Goal: Task Accomplishment & Management: Manage account settings

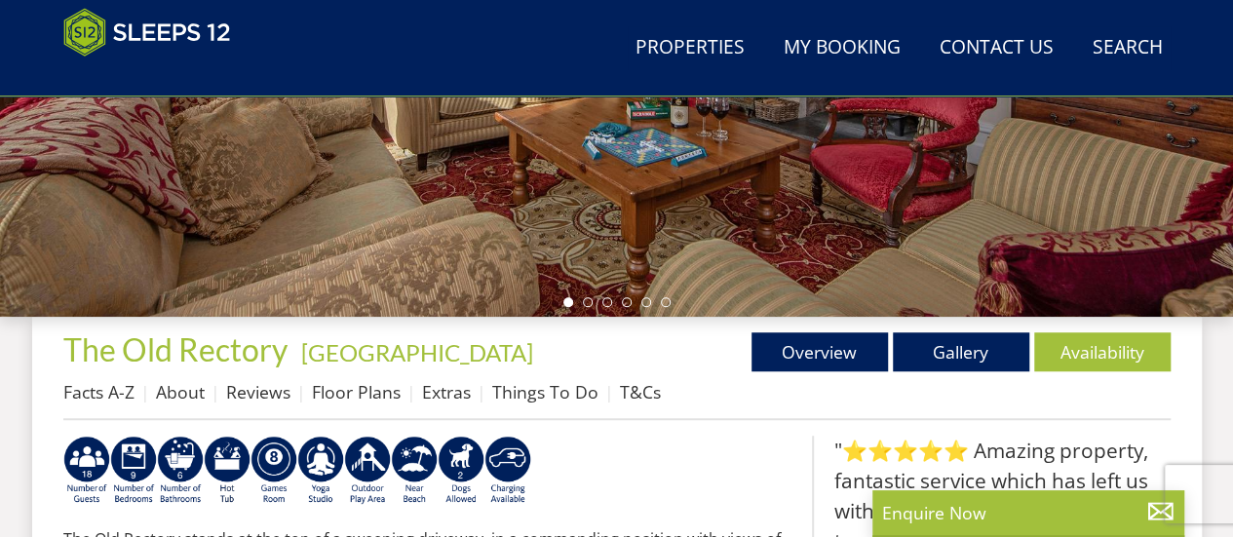
scroll to position [643, 0]
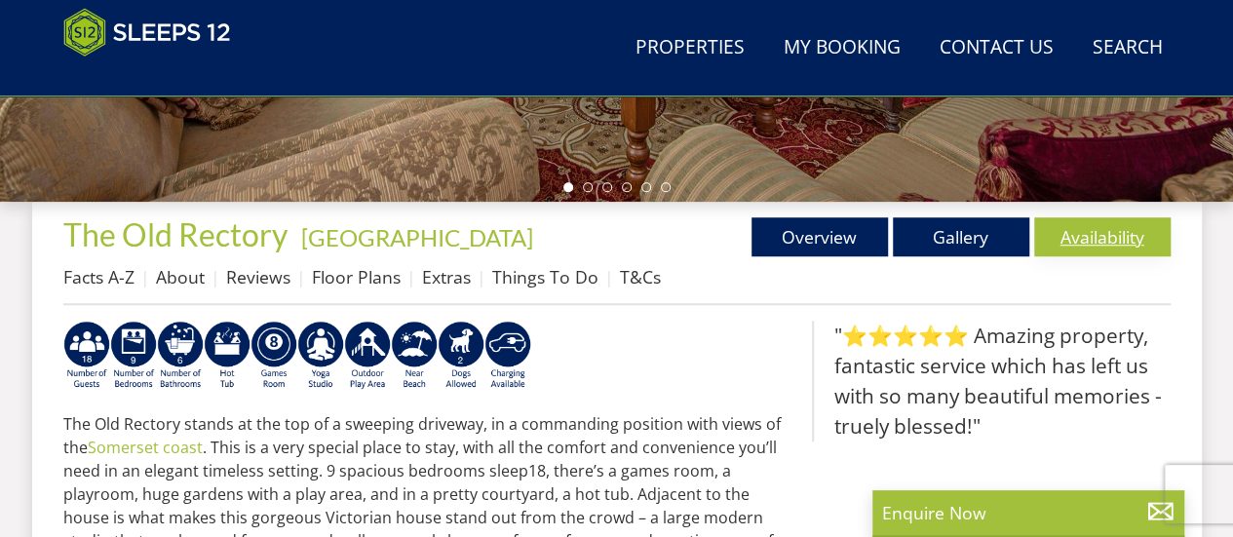
click at [1072, 242] on link "Availability" at bounding box center [1102, 236] width 136 height 39
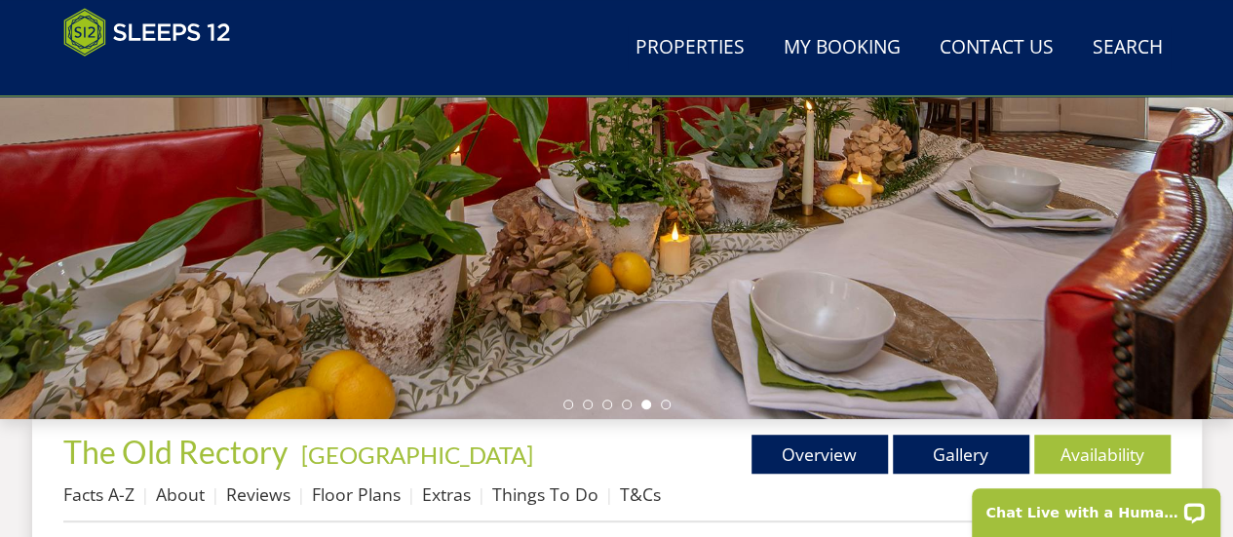
scroll to position [354, 0]
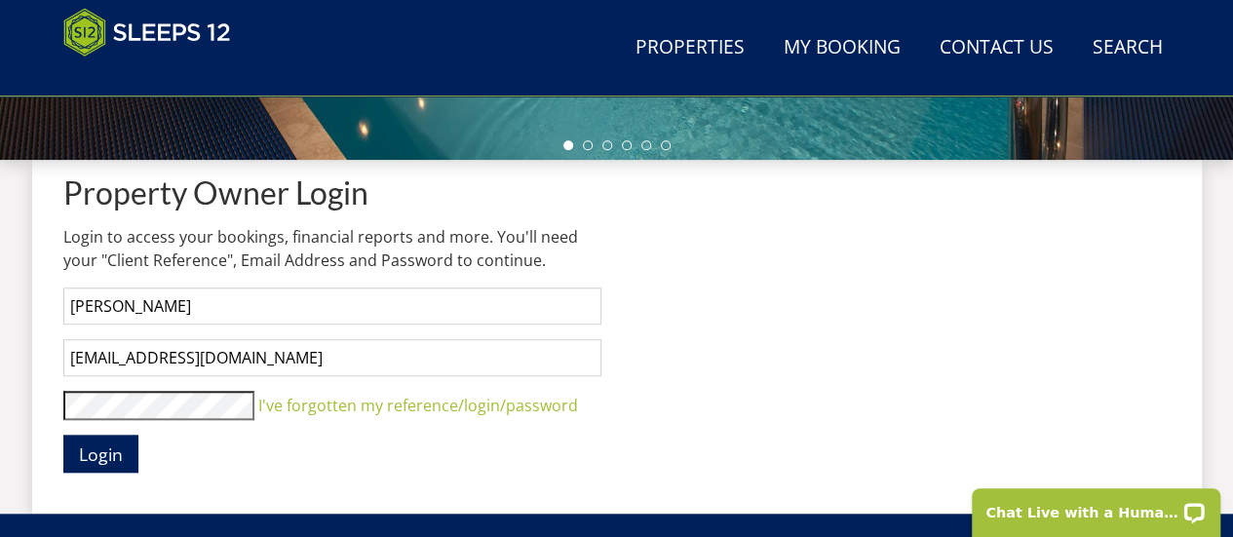
scroll to position [790, 0]
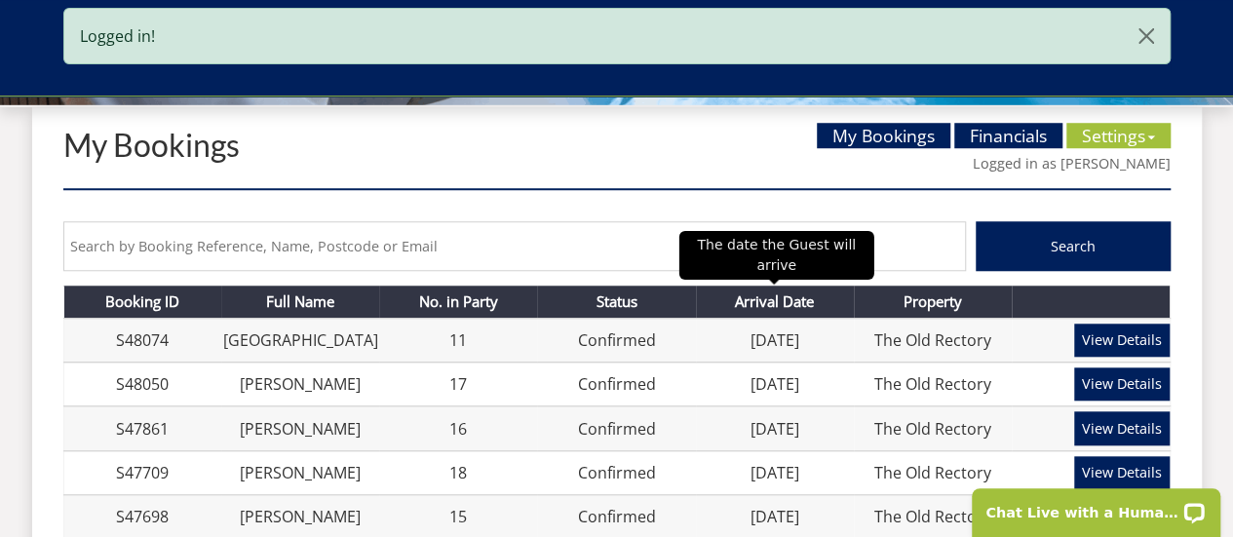
scroll to position [755, 0]
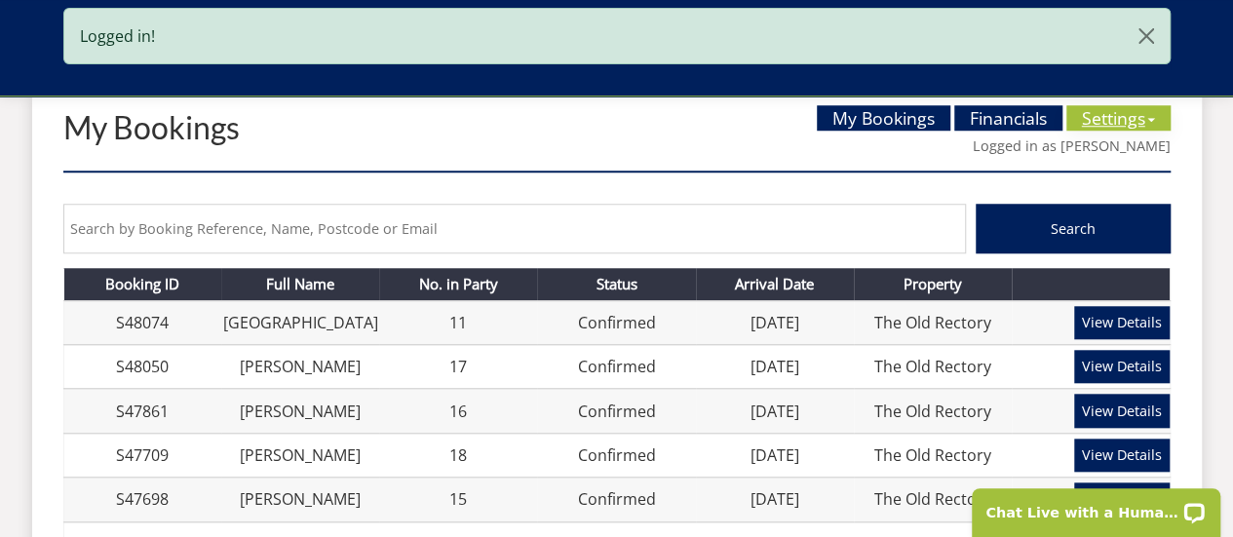
click at [1085, 117] on link "Settings" at bounding box center [1118, 117] width 104 height 25
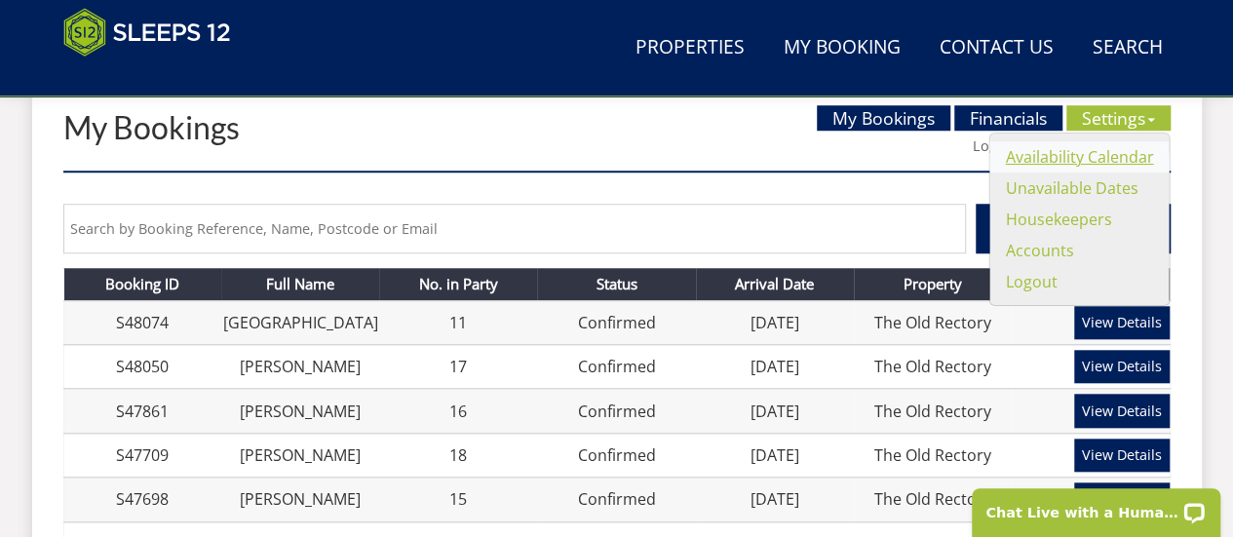
click at [1079, 157] on link "Availability Calendar" at bounding box center [1079, 156] width 148 height 21
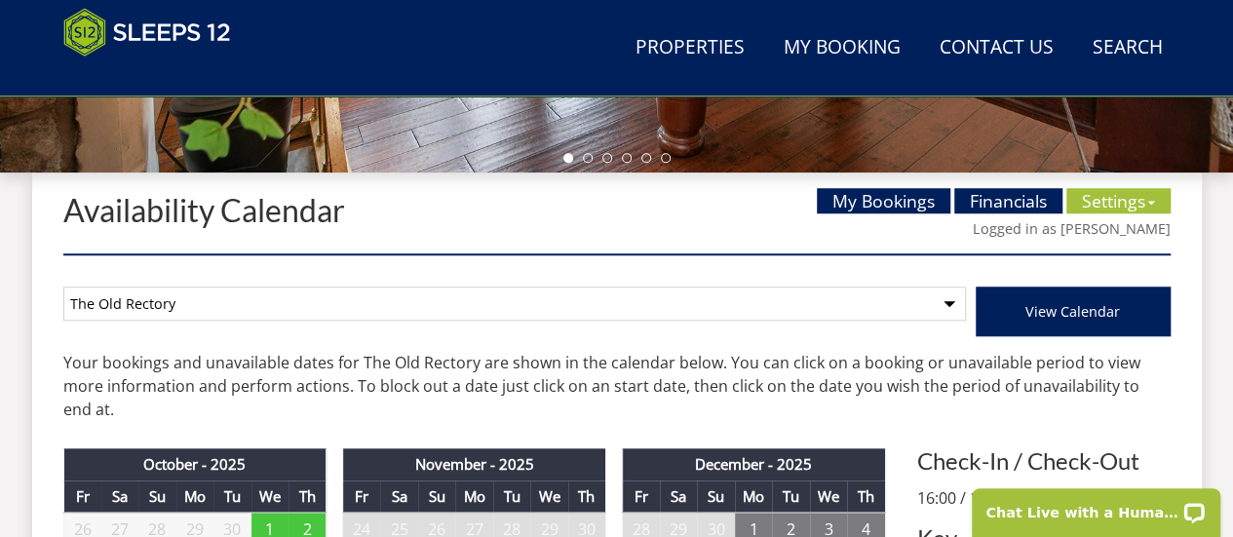
scroll to position [672, 0]
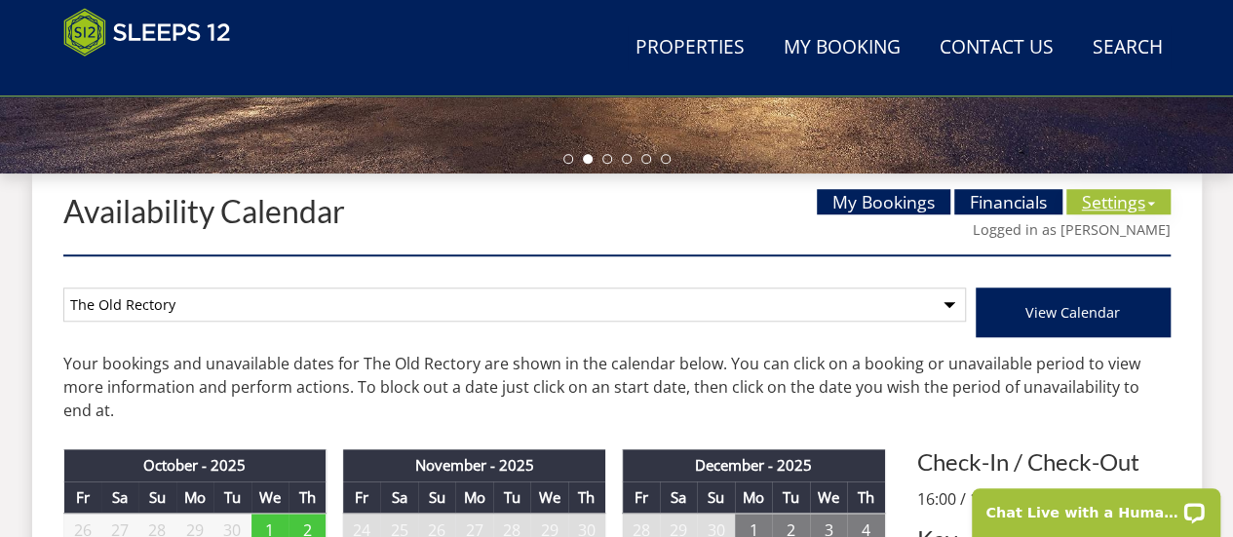
click at [1111, 198] on link "Settings" at bounding box center [1118, 201] width 104 height 25
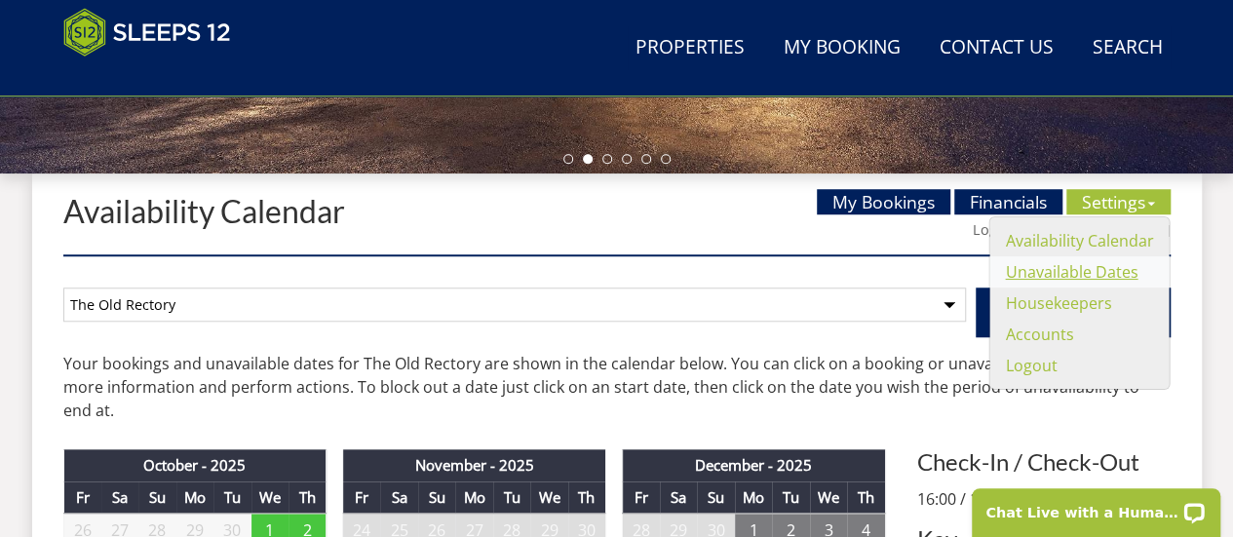
click at [1060, 271] on link "Unavailable Dates" at bounding box center [1071, 271] width 133 height 21
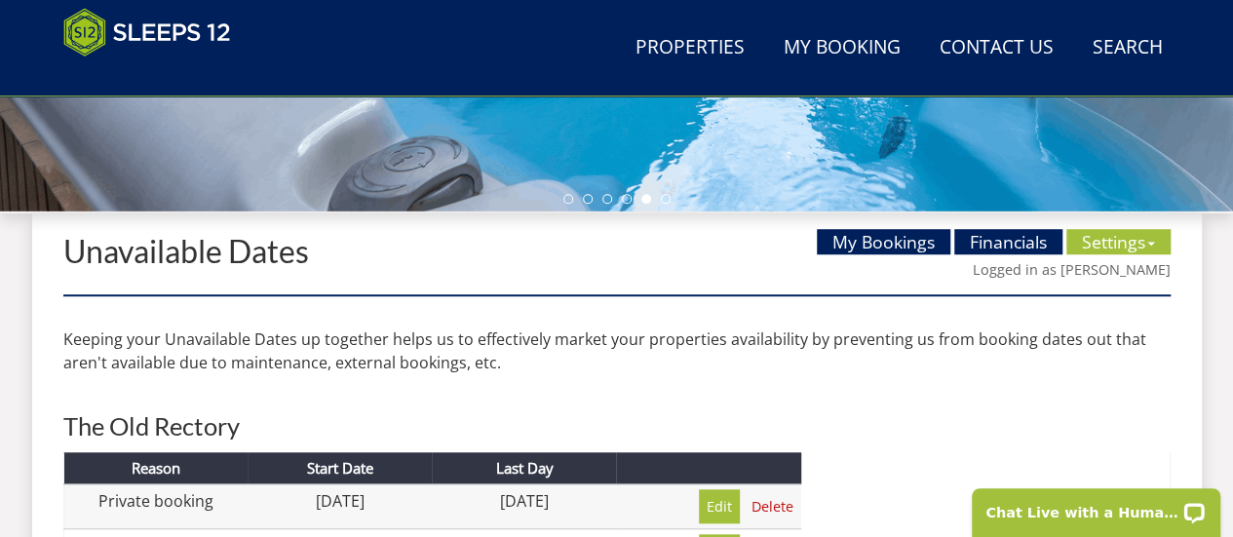
scroll to position [645, 0]
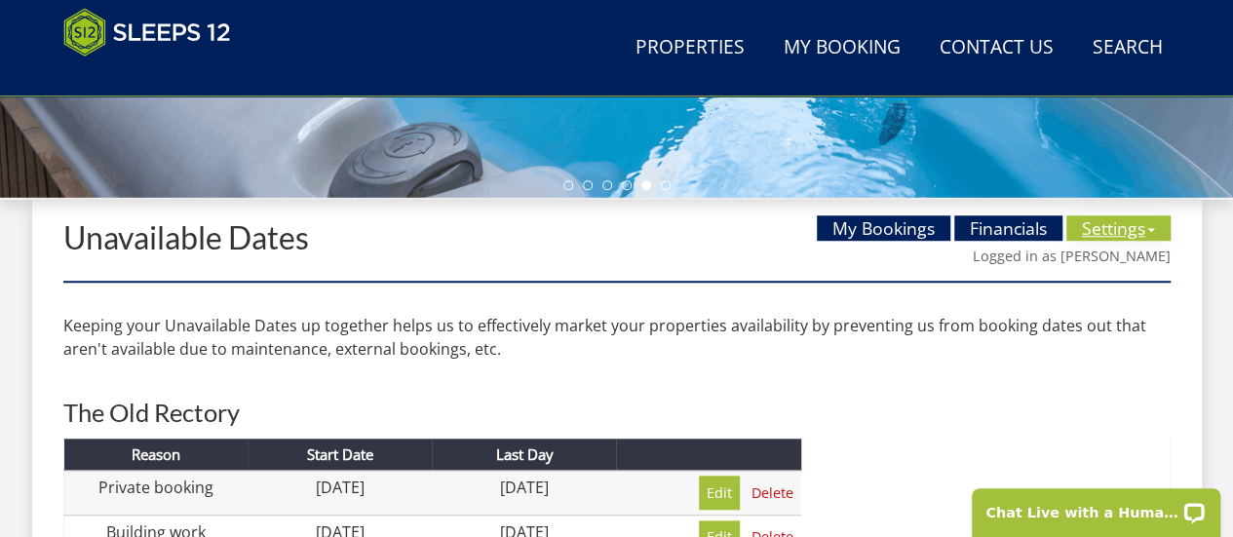
click at [1098, 231] on link "Settings" at bounding box center [1118, 227] width 104 height 25
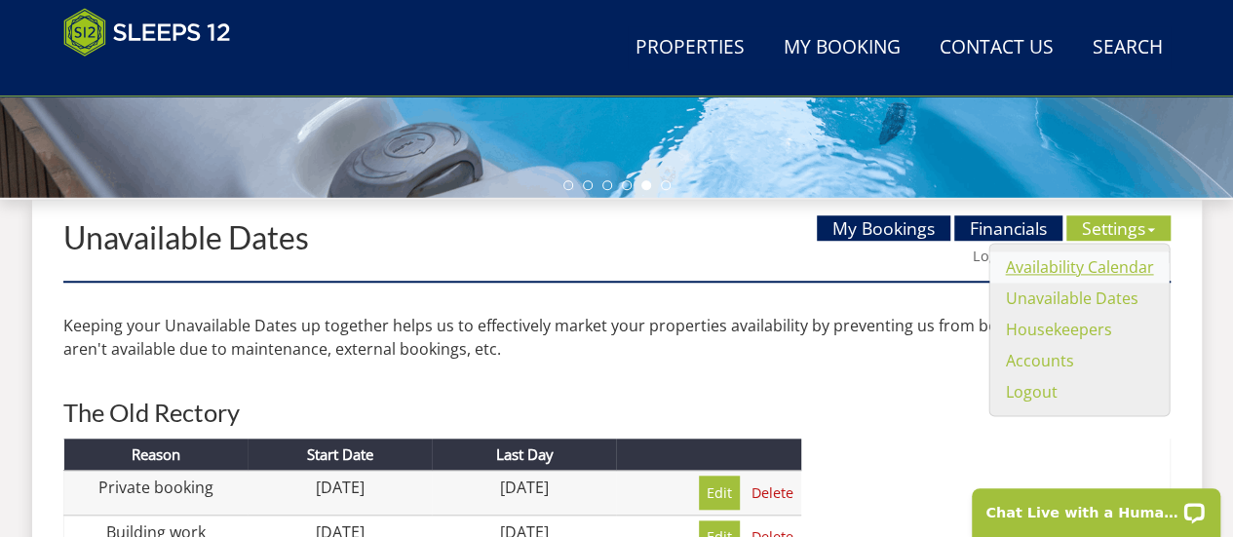
click at [1078, 267] on link "Availability Calendar" at bounding box center [1079, 266] width 148 height 21
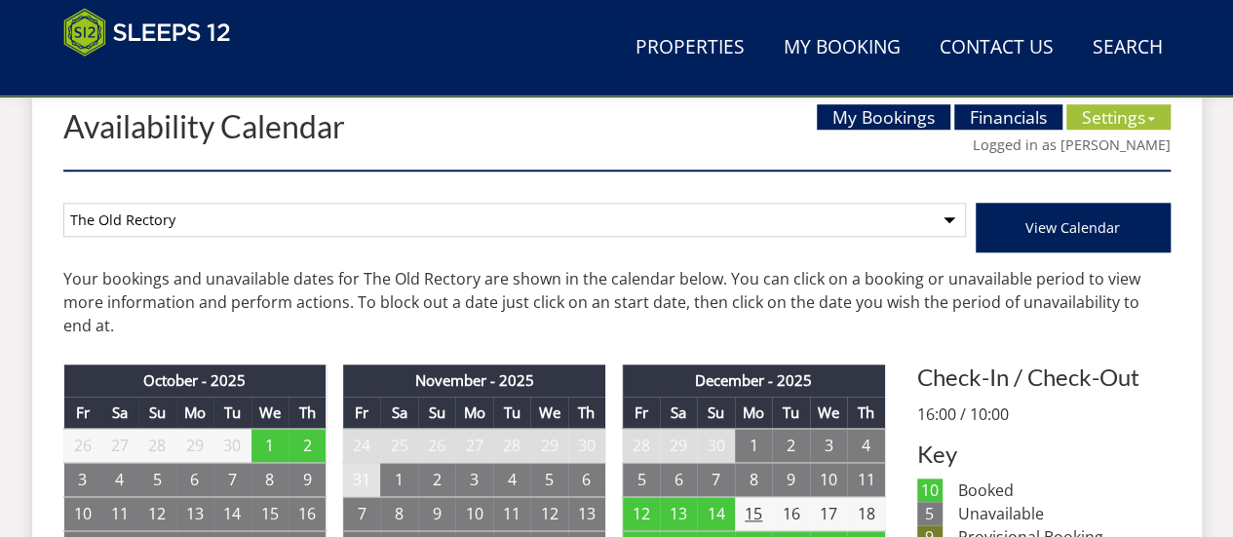
scroll to position [720, 0]
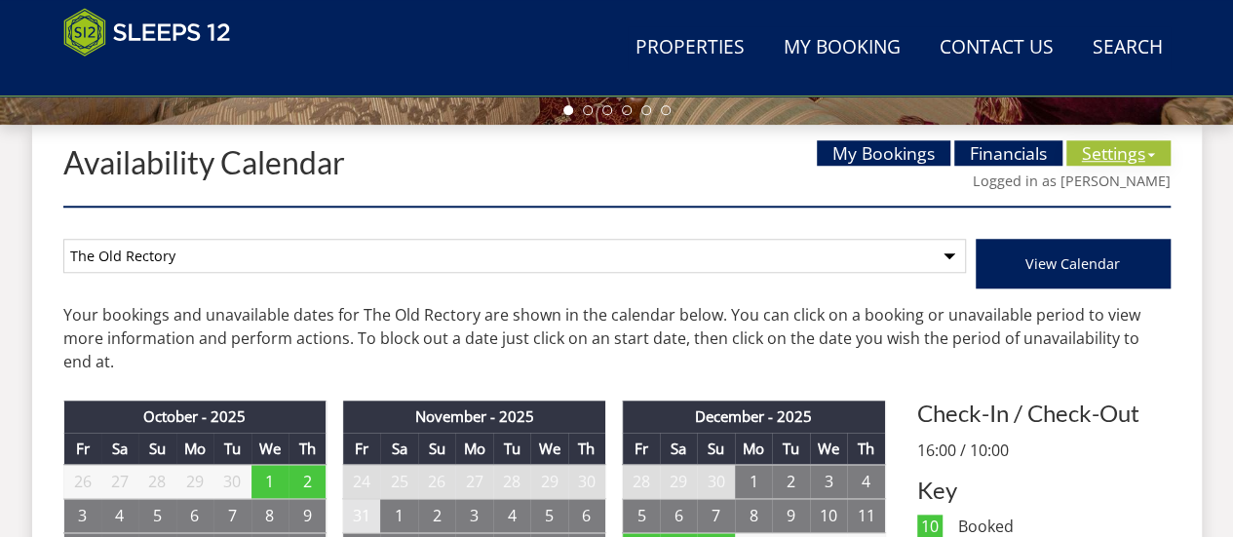
click at [1101, 155] on link "Settings" at bounding box center [1118, 152] width 104 height 25
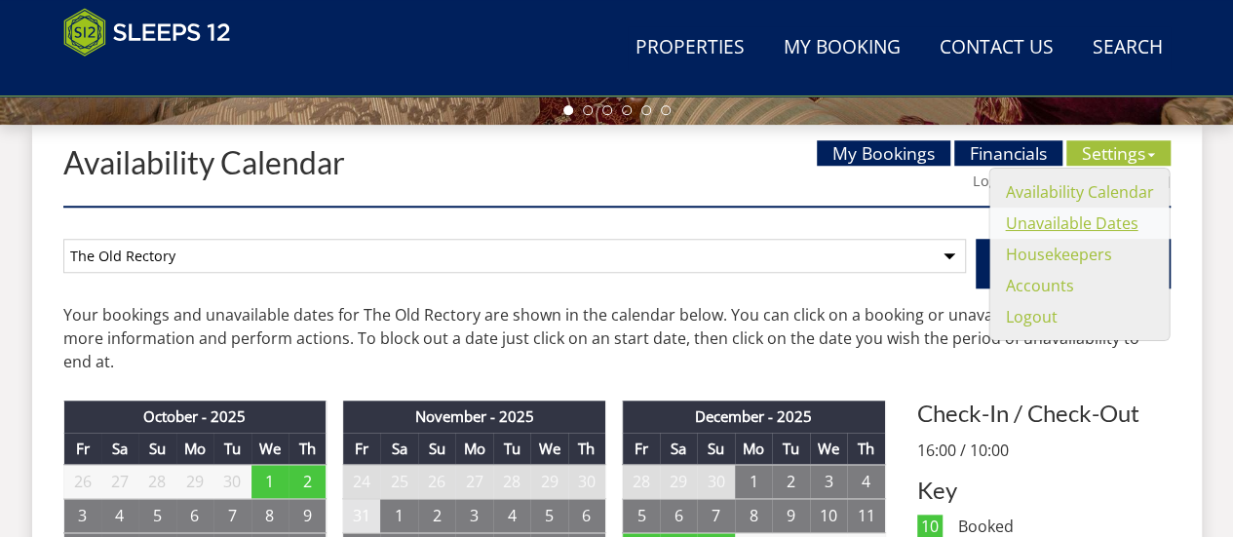
click at [1077, 229] on link "Unavailable Dates" at bounding box center [1071, 222] width 133 height 21
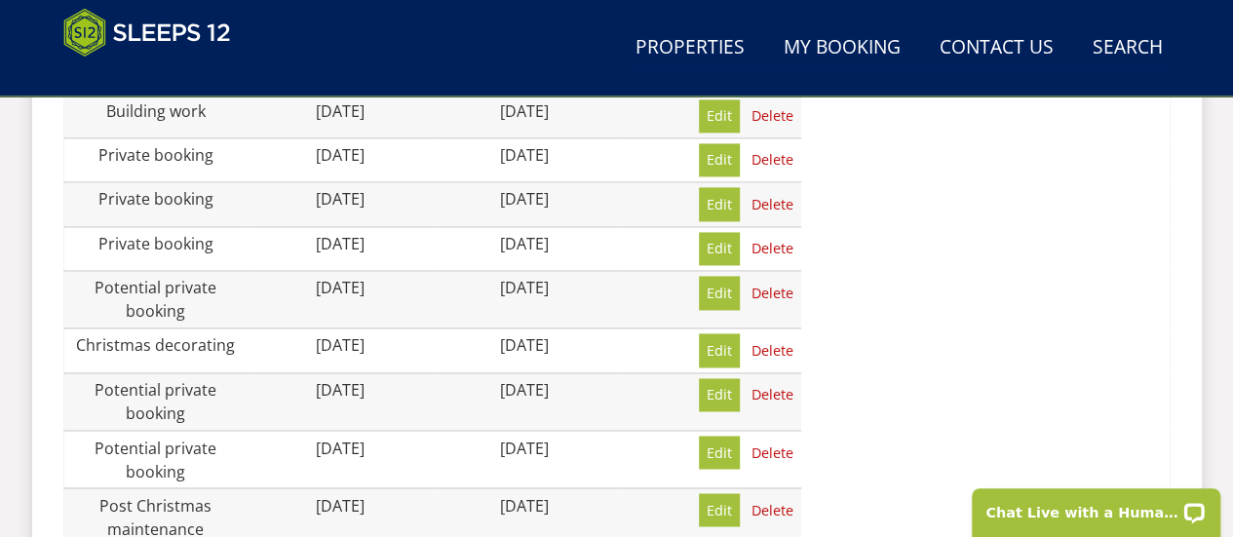
scroll to position [1407, 0]
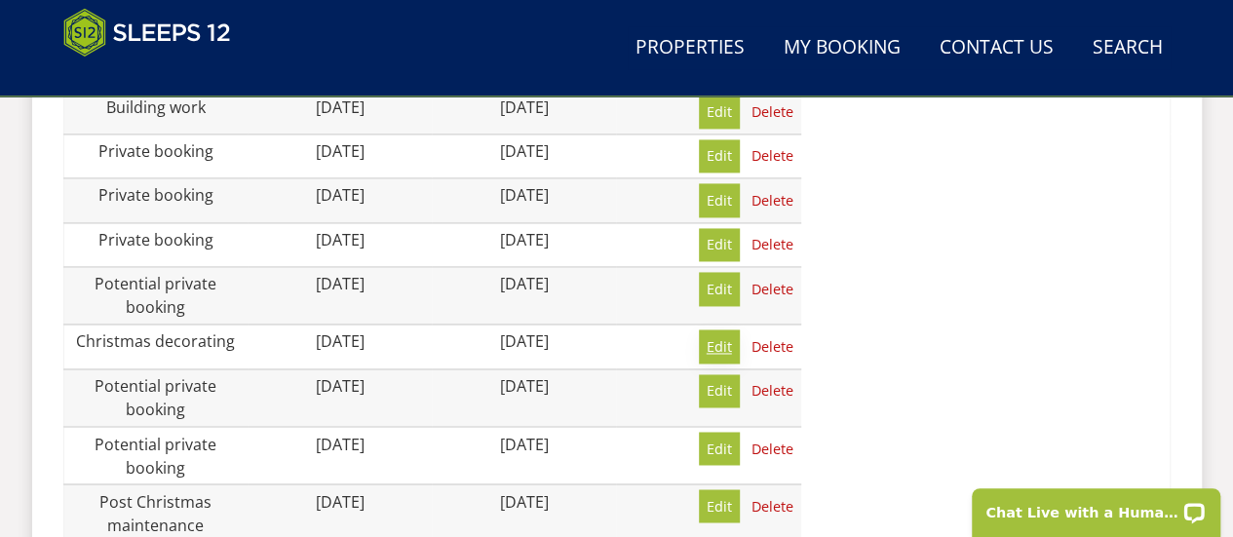
click at [717, 329] on link "Edit" at bounding box center [719, 345] width 41 height 33
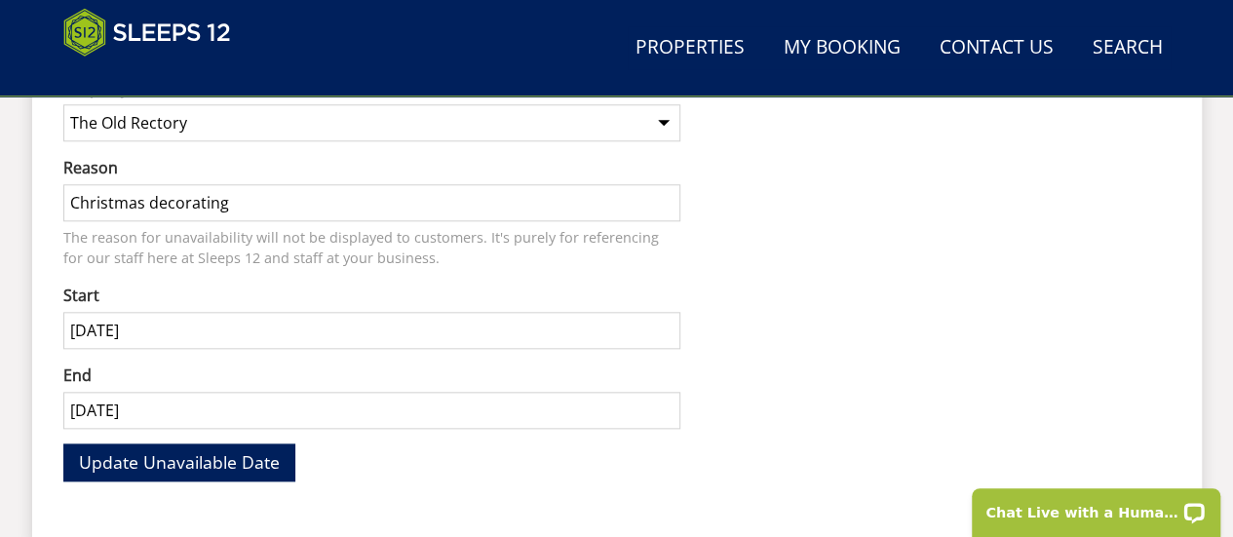
scroll to position [930, 0]
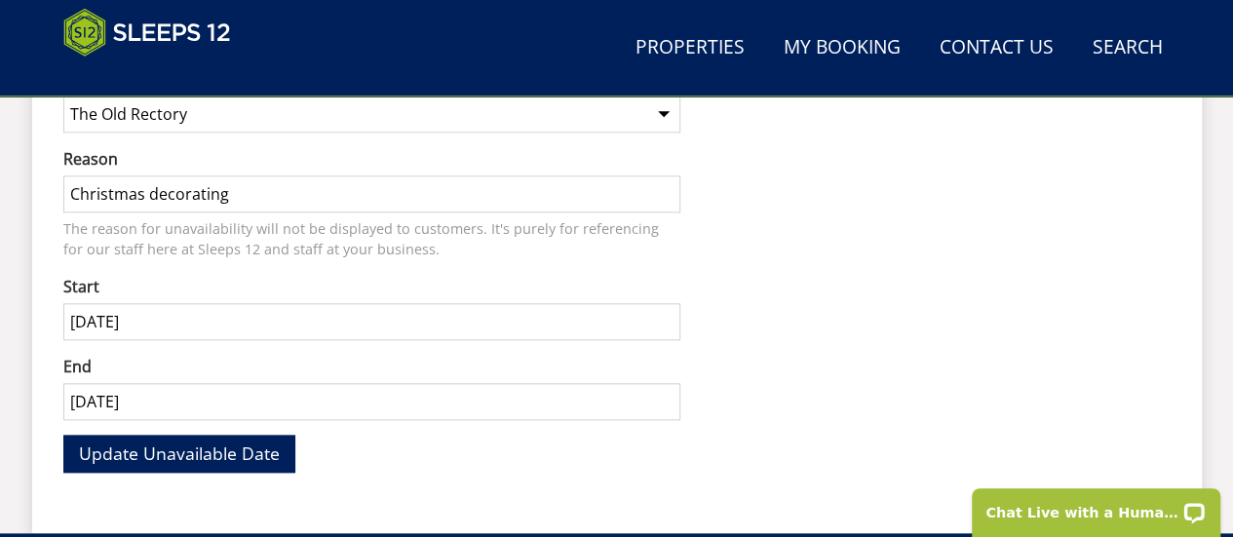
drag, startPoint x: 251, startPoint y: 192, endPoint x: 74, endPoint y: 206, distance: 176.9
click at [74, 206] on input "Christmas decorating" at bounding box center [371, 193] width 617 height 37
type input "Private booking"
click at [222, 452] on span "Update Unavailable Date" at bounding box center [179, 453] width 201 height 23
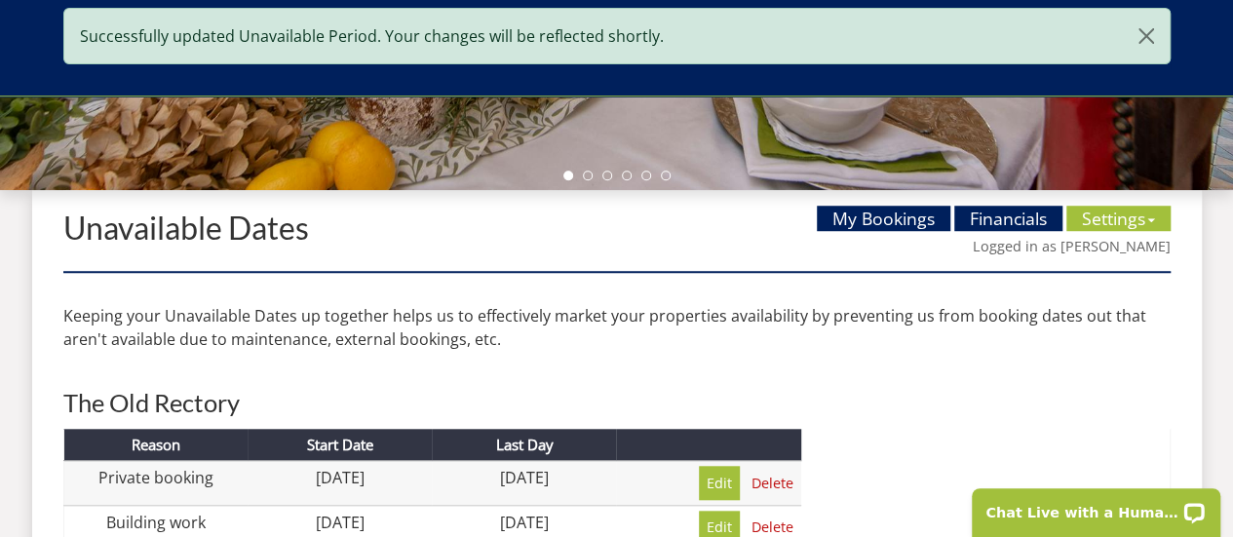
scroll to position [656, 0]
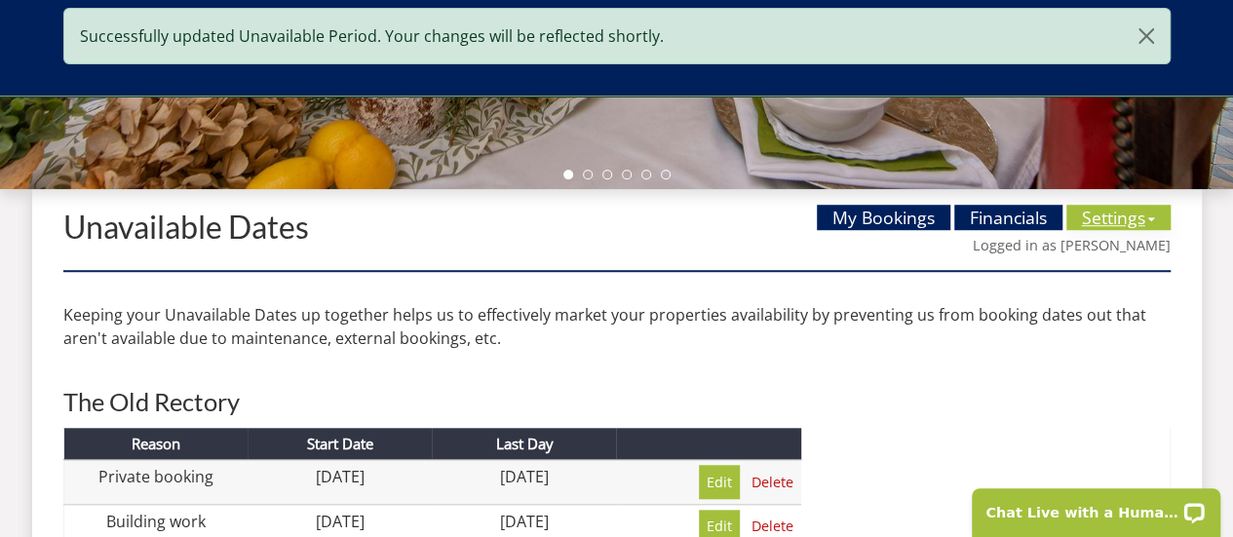
click at [1098, 217] on link "Settings" at bounding box center [1118, 217] width 104 height 25
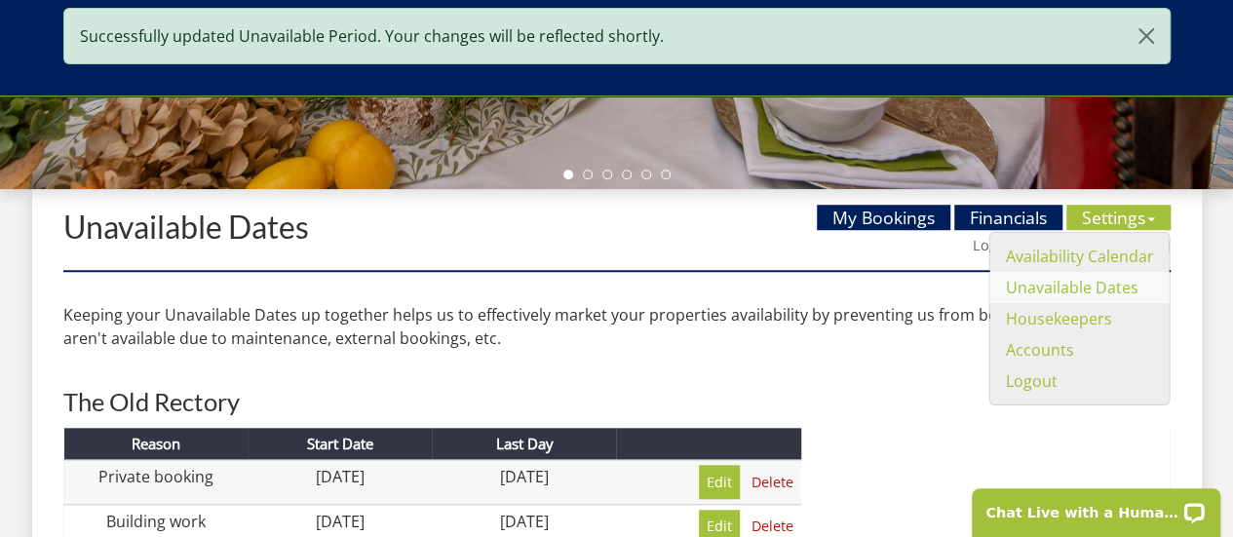
click at [1079, 272] on li "Unavailable Dates" at bounding box center [1078, 287] width 179 height 31
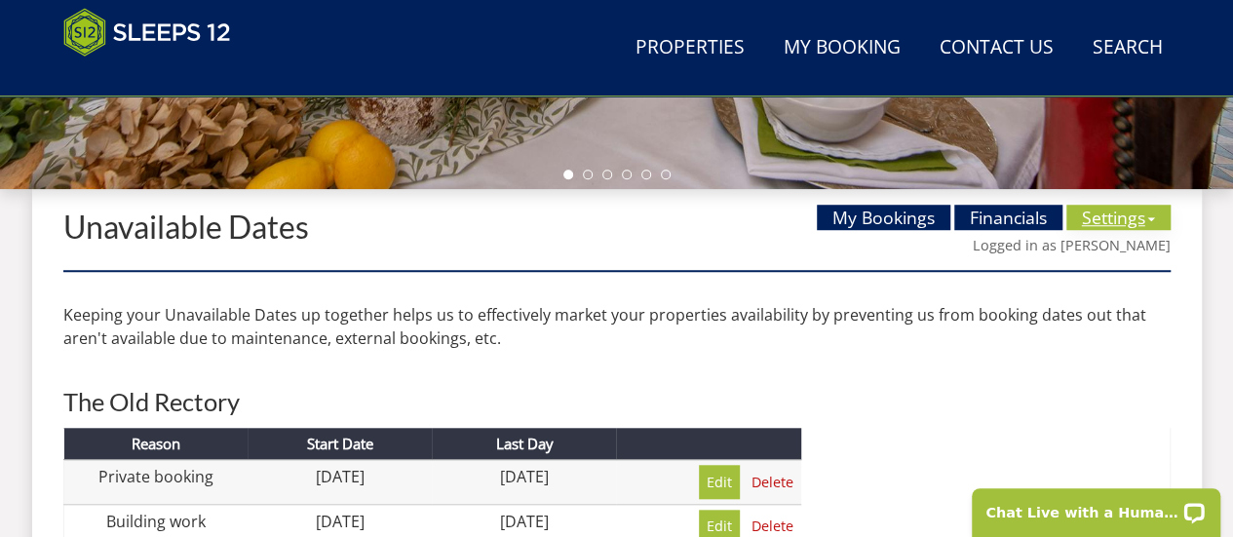
click at [1094, 218] on link "Settings" at bounding box center [1118, 217] width 104 height 25
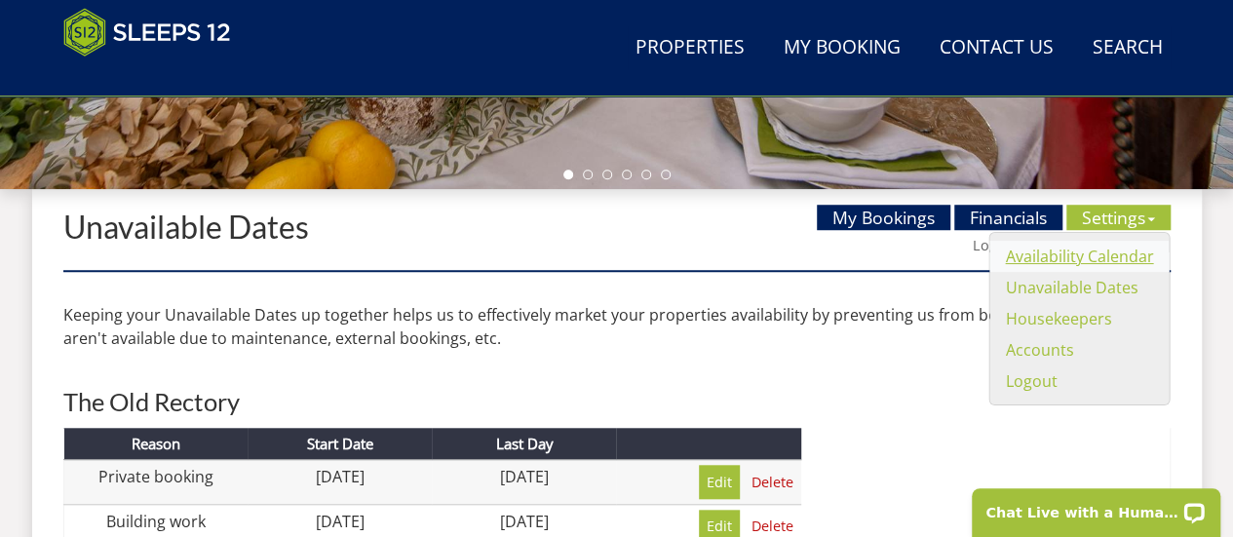
click at [1075, 257] on link "Availability Calendar" at bounding box center [1079, 256] width 148 height 21
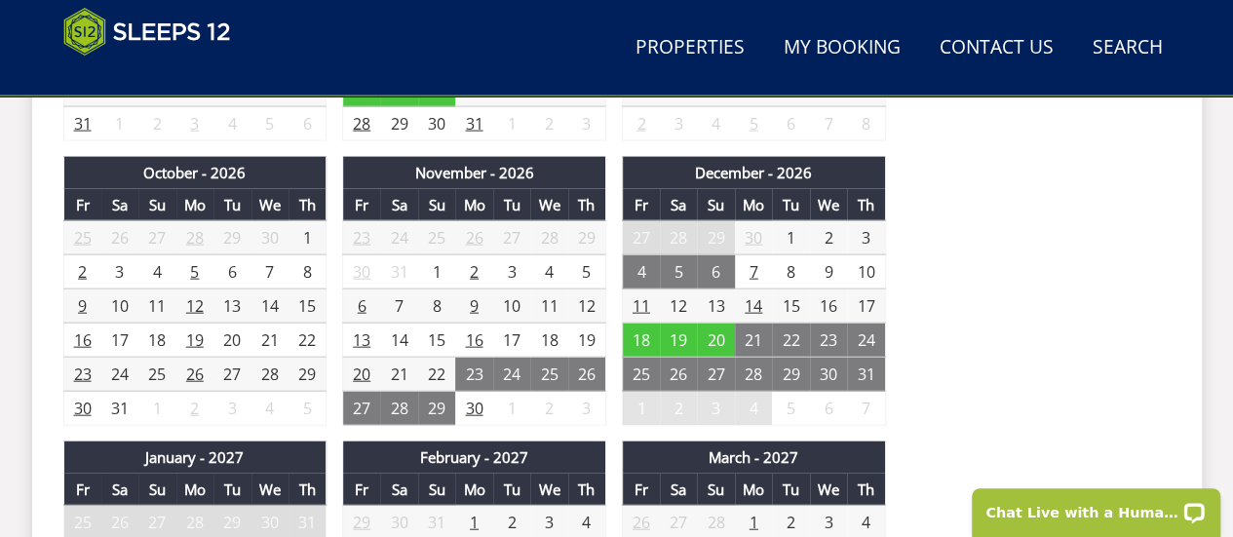
scroll to position [2101, 0]
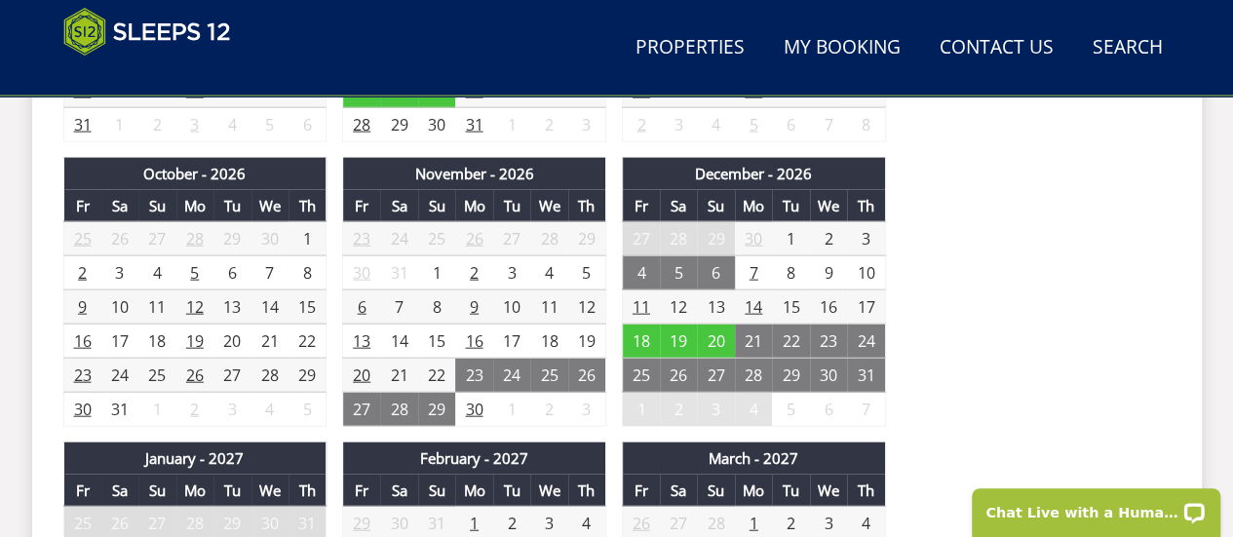
click at [475, 398] on td "30" at bounding box center [474, 410] width 38 height 34
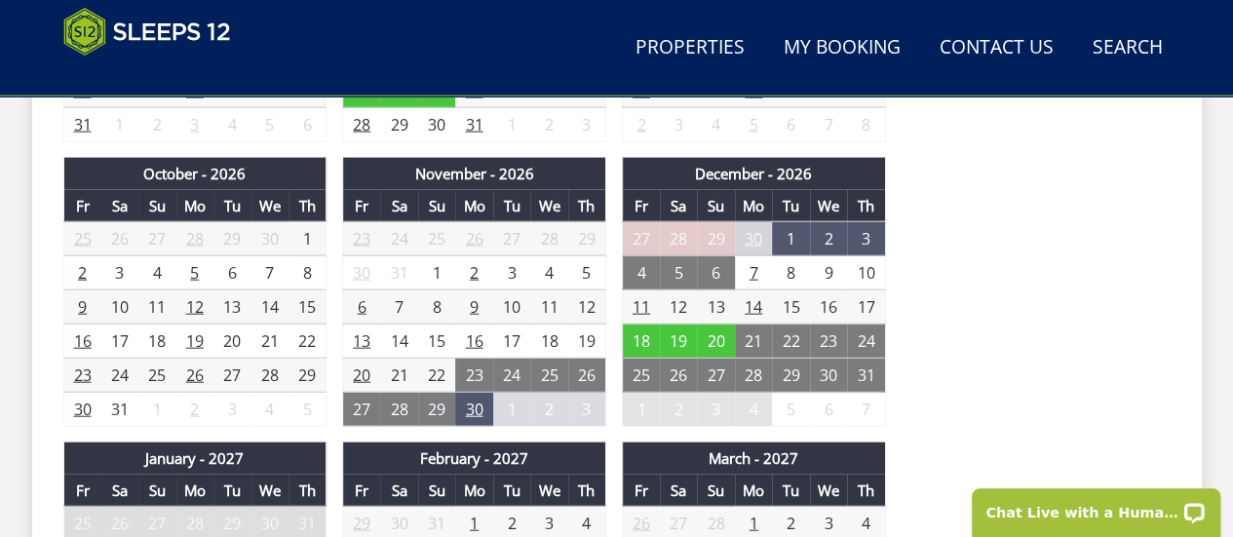
click at [863, 223] on td "3" at bounding box center [866, 239] width 38 height 34
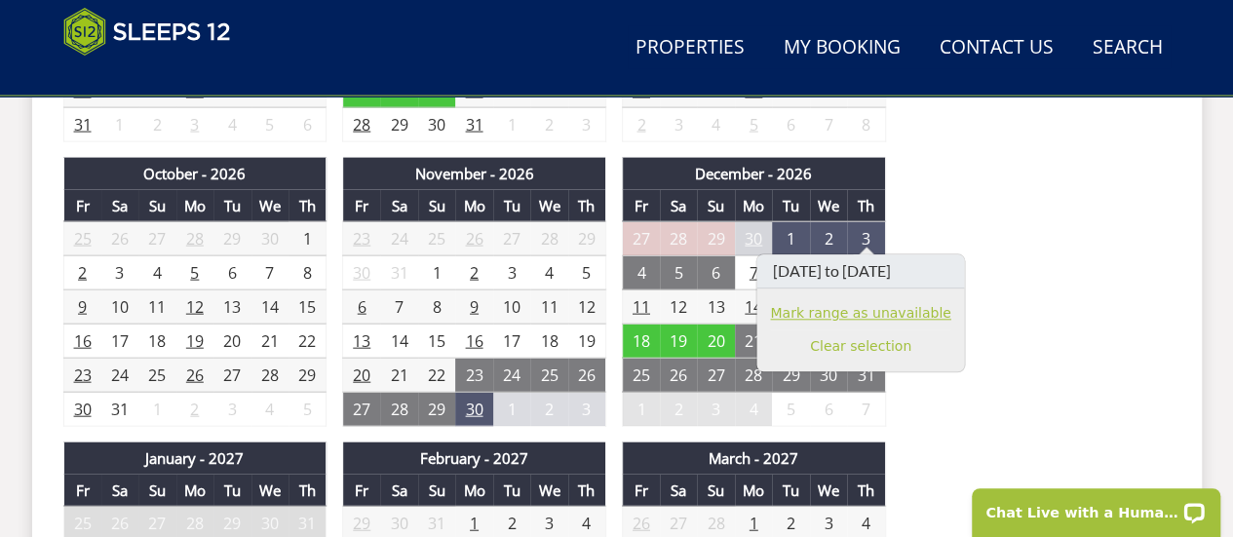
click at [871, 312] on link "Mark range as unavailable" at bounding box center [860, 313] width 180 height 20
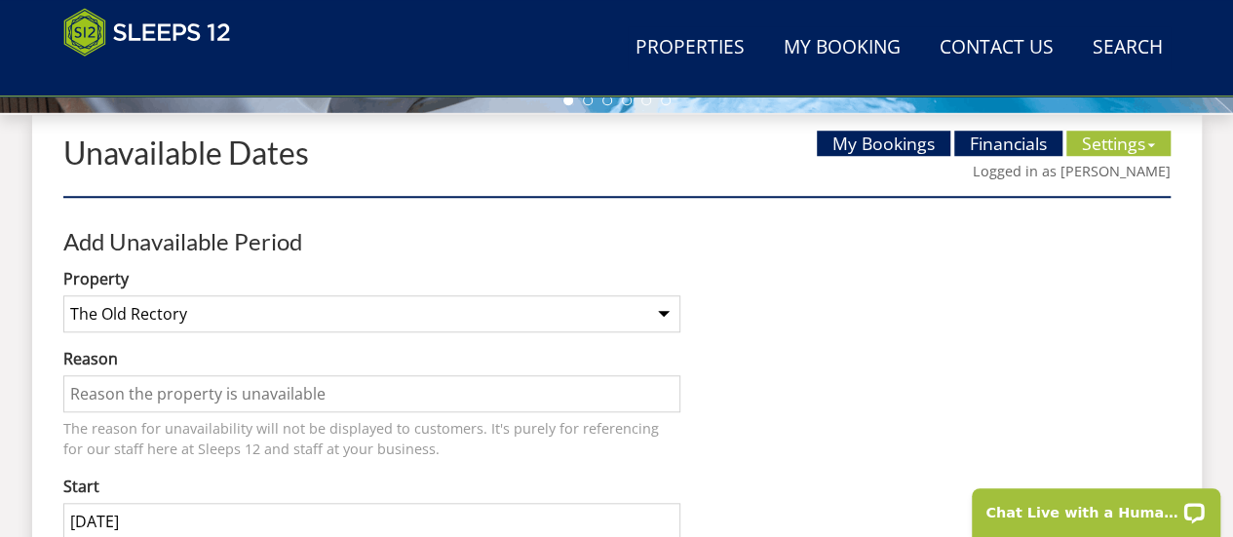
scroll to position [731, 0]
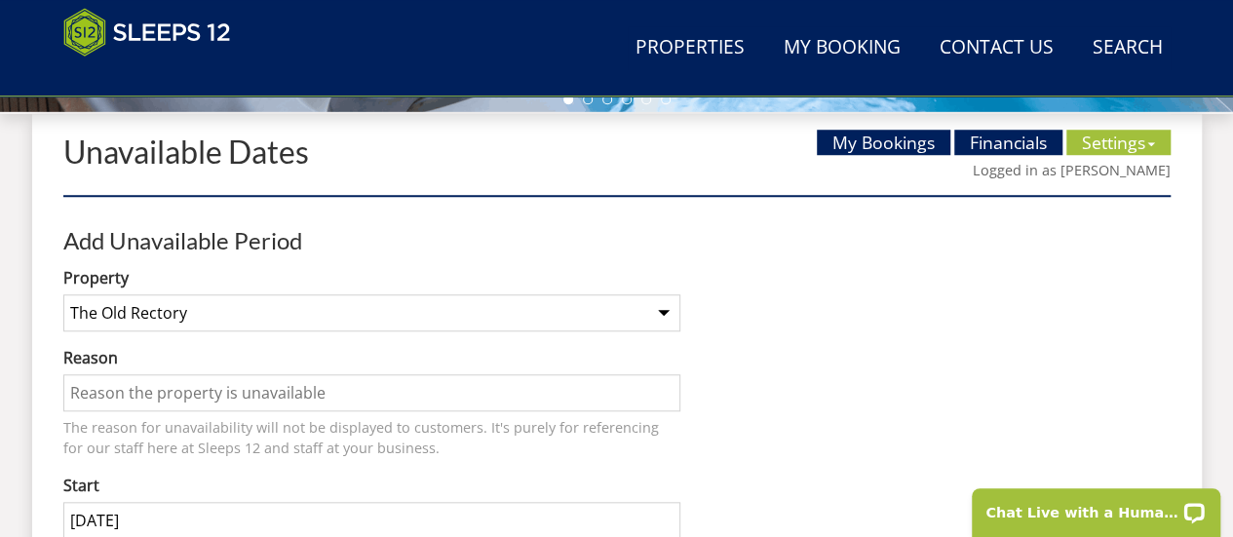
click at [381, 398] on input "Reason" at bounding box center [371, 392] width 617 height 37
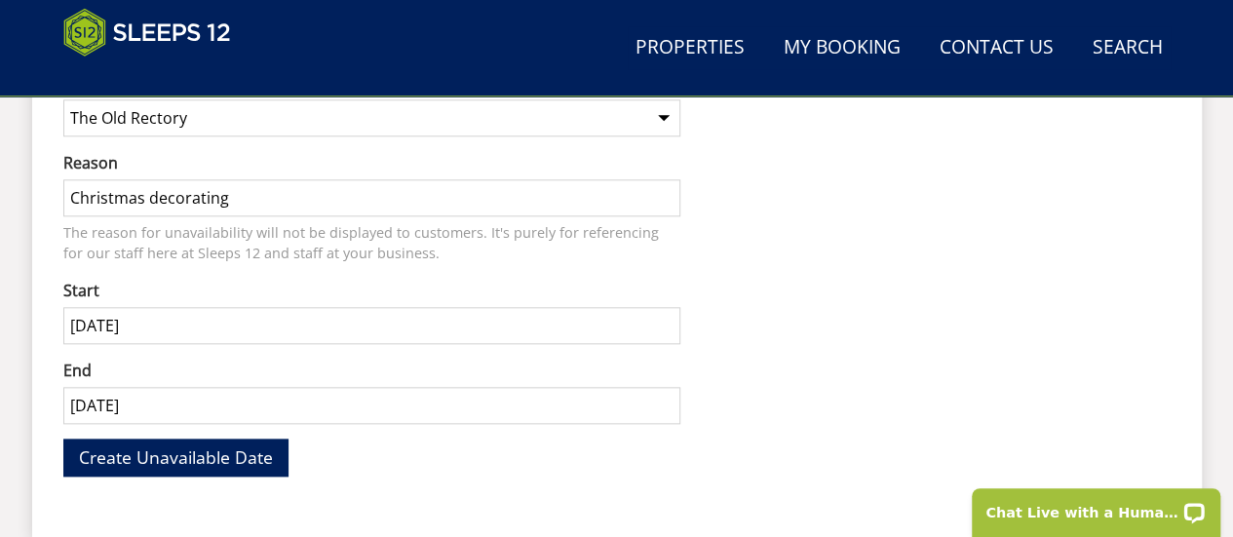
scroll to position [951, 0]
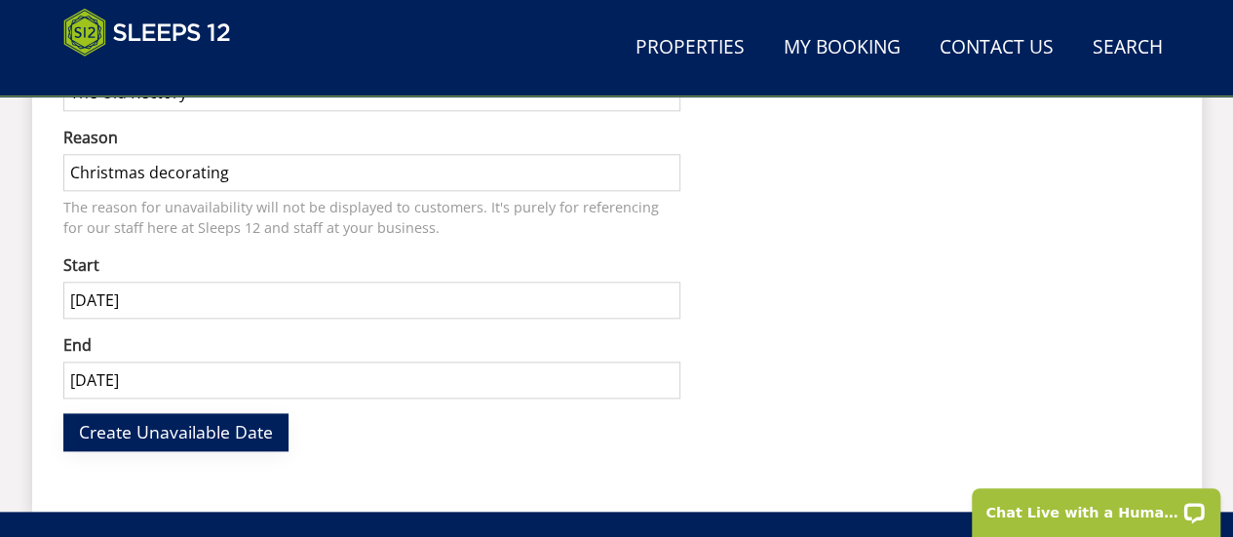
type input "Christmas decorating"
click at [169, 434] on span "Create Unavailable Date" at bounding box center [176, 431] width 194 height 23
